Goal: Task Accomplishment & Management: Complete application form

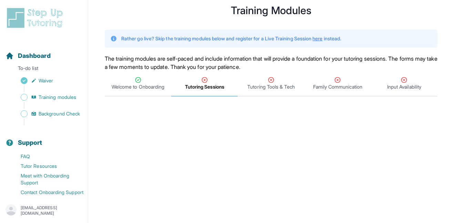
scroll to position [18, 0]
click at [260, 87] on span "Tutoring Tools & Tech" at bounding box center [270, 87] width 47 height 7
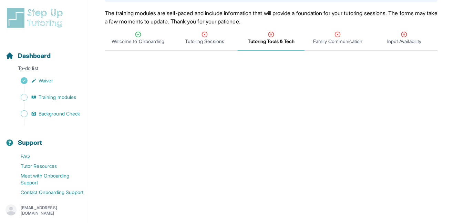
scroll to position [65, 0]
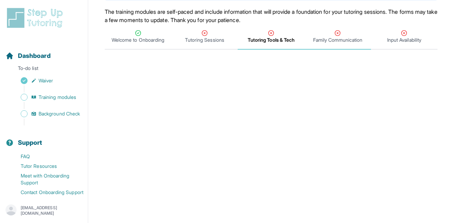
click at [343, 36] on div "Family Communication" at bounding box center [338, 37] width 64 height 14
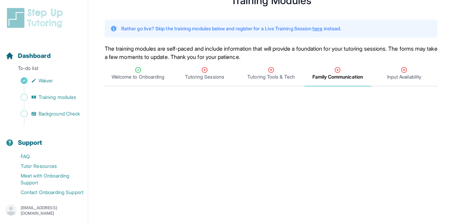
scroll to position [0, 0]
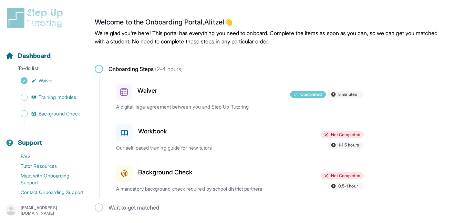
click at [256, 133] on div at bounding box center [240, 131] width 80 height 19
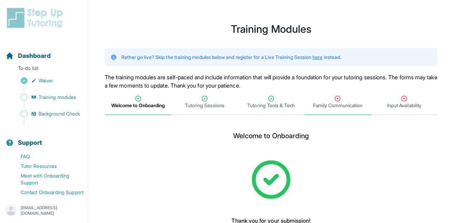
click at [338, 102] on span "Family Communication" at bounding box center [337, 105] width 49 height 7
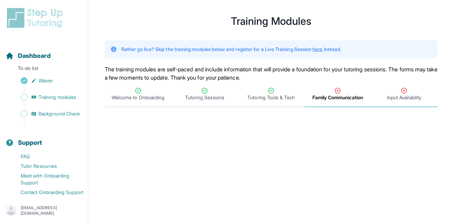
scroll to position [2, 0]
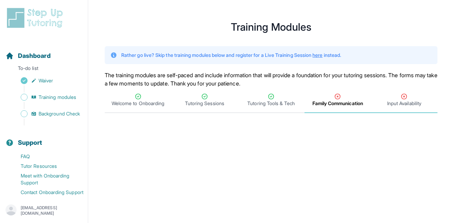
click at [413, 103] on span "Input Availability" at bounding box center [404, 103] width 34 height 7
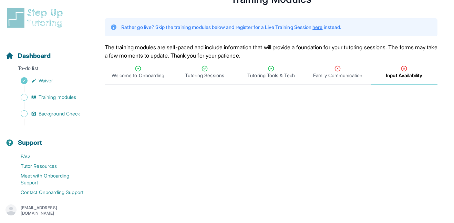
scroll to position [14, 0]
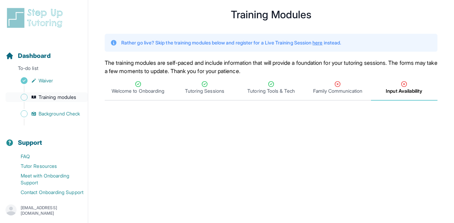
click at [28, 97] on link "Training modules" at bounding box center [47, 97] width 82 height 10
click at [66, 115] on span "Background Check" at bounding box center [59, 113] width 41 height 7
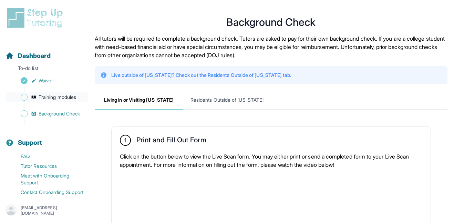
click at [60, 99] on span "Training modules" at bounding box center [58, 97] width 38 height 7
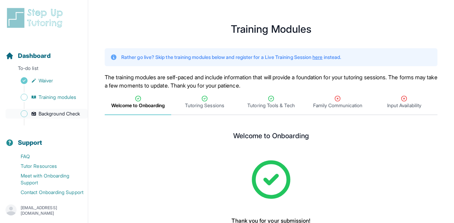
click at [62, 113] on span "Background Check" at bounding box center [59, 113] width 41 height 7
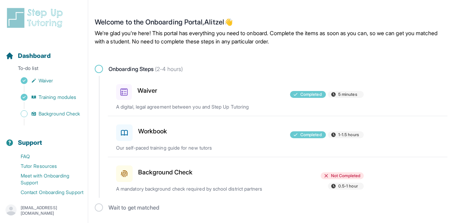
click at [161, 174] on h3 "Background Check" at bounding box center [165, 172] width 54 height 10
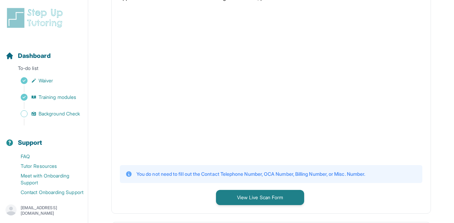
scroll to position [168, 0]
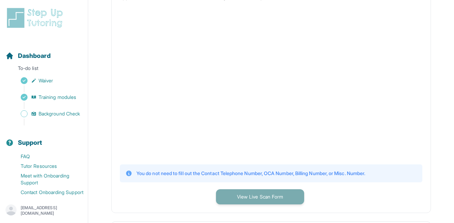
click at [261, 193] on button "View Live Scan Form" at bounding box center [260, 196] width 88 height 15
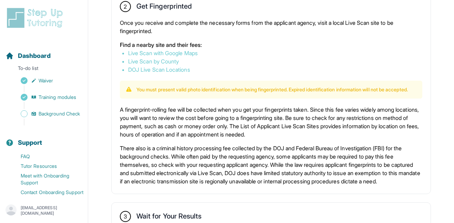
scroll to position [394, 0]
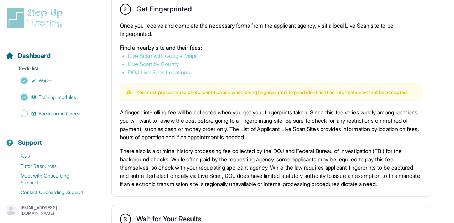
click at [167, 74] on link "DOJ Live Scan Locations" at bounding box center [159, 72] width 62 height 7
click at [153, 56] on link "Live Scan with Google Maps" at bounding box center [163, 55] width 70 height 7
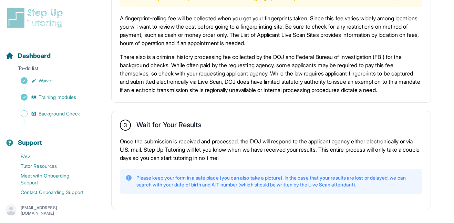
scroll to position [515, 0]
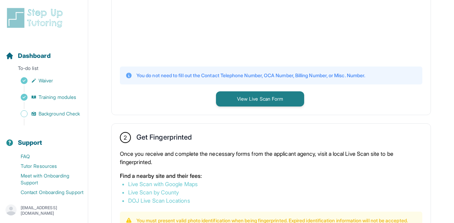
scroll to position [269, 0]
